Goal: Information Seeking & Learning: Learn about a topic

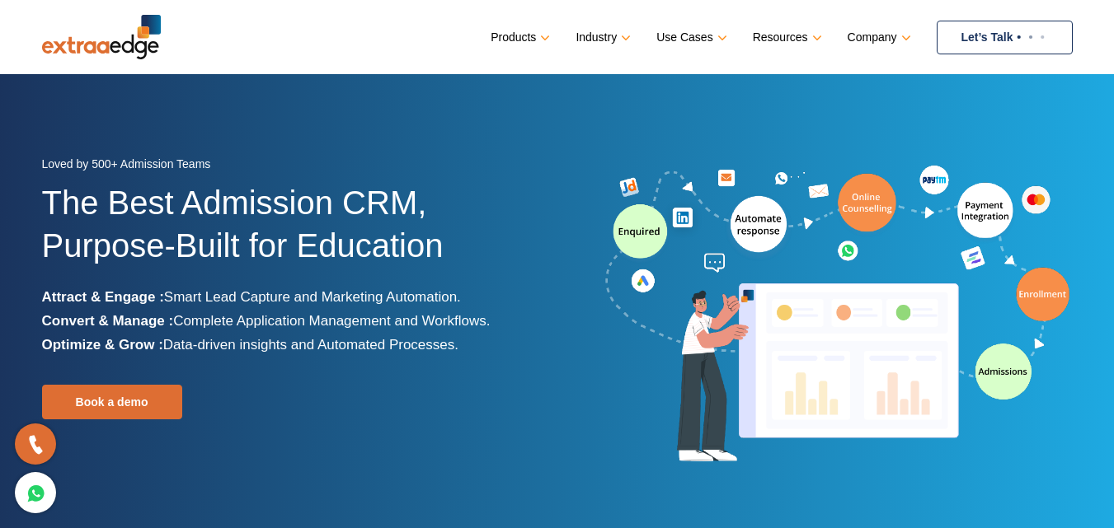
click at [994, 33] on link "Let’s Talk" at bounding box center [1004, 38] width 136 height 34
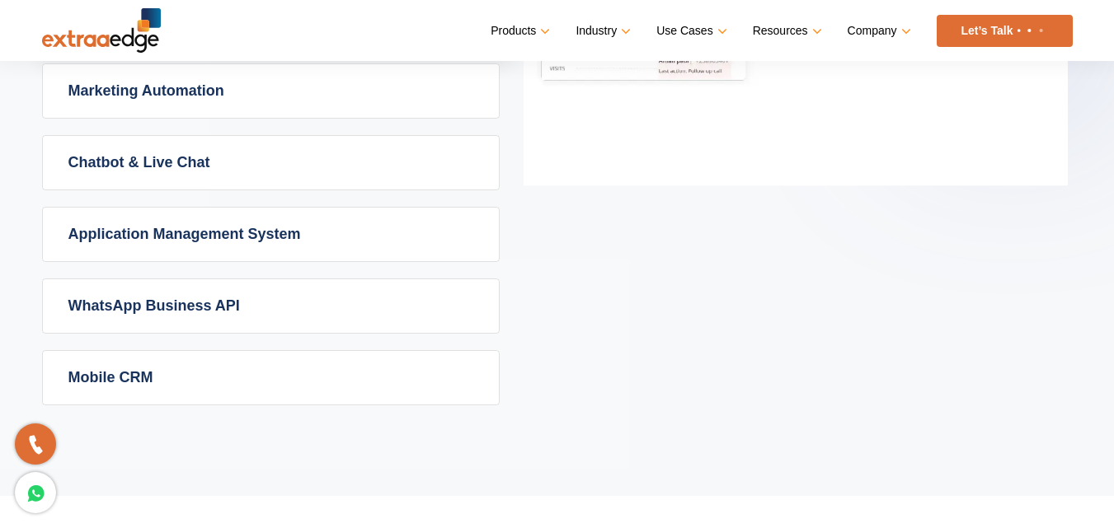
scroll to position [1237, 0]
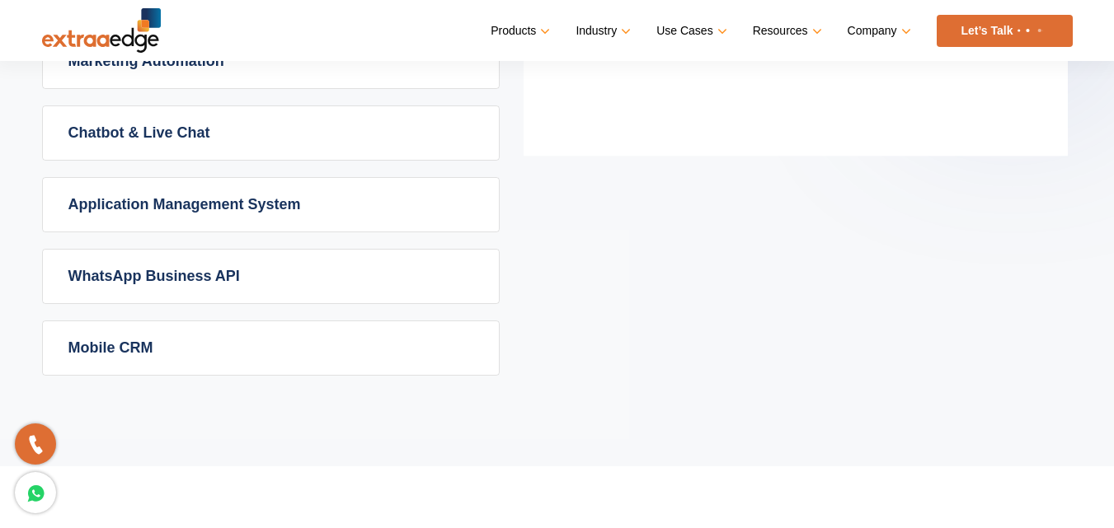
click at [209, 283] on link "WhatsApp Business API" at bounding box center [271, 277] width 456 height 54
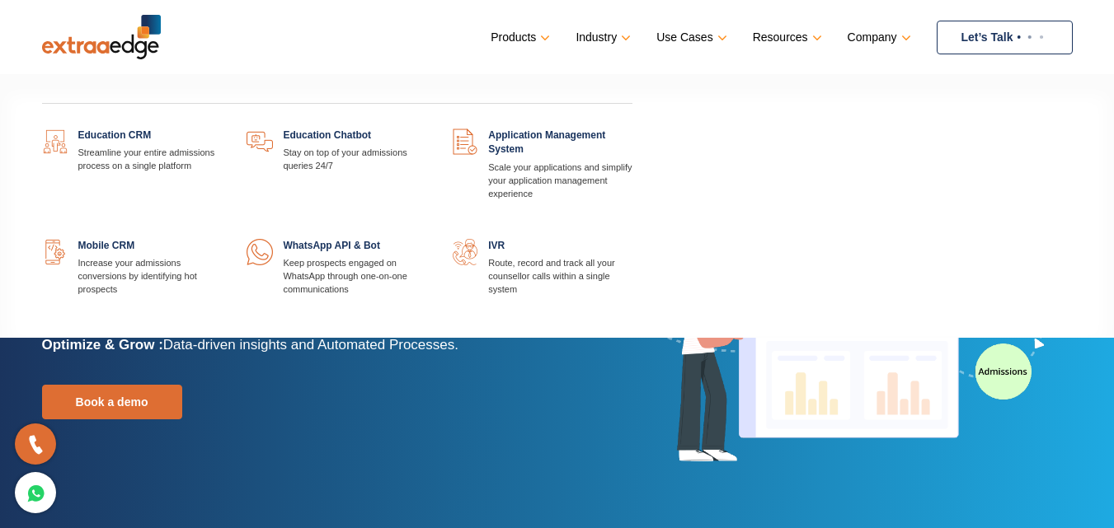
click at [542, 38] on link "Products" at bounding box center [519, 38] width 56 height 24
